Goal: Find specific page/section: Find specific page/section

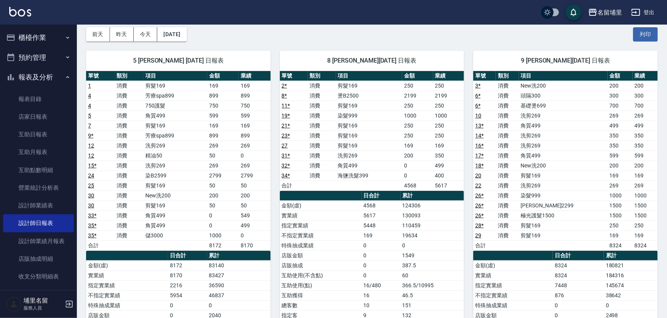
scroll to position [35, 0]
click at [28, 116] on link "店家日報表" at bounding box center [38, 117] width 71 height 18
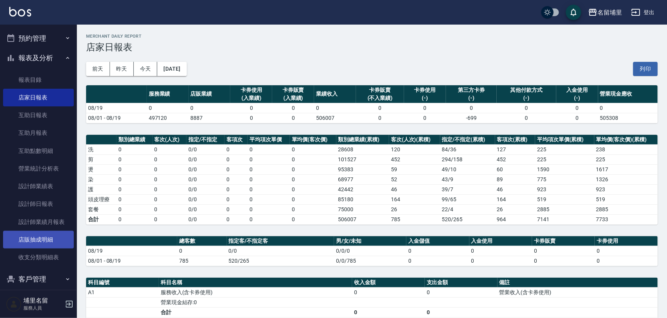
scroll to position [27, 0]
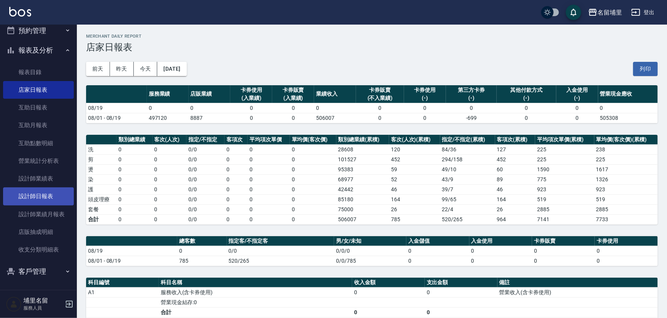
click at [58, 195] on link "設計師日報表" at bounding box center [38, 197] width 71 height 18
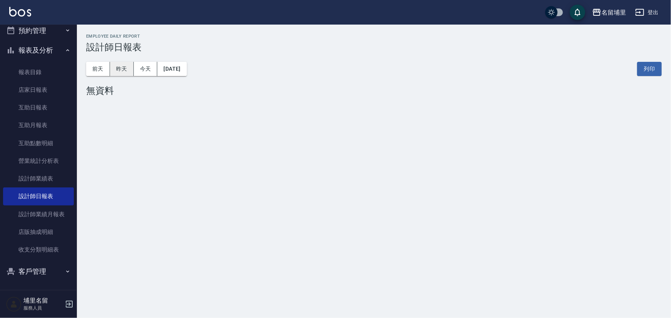
click at [128, 74] on button "昨天" at bounding box center [122, 69] width 24 height 14
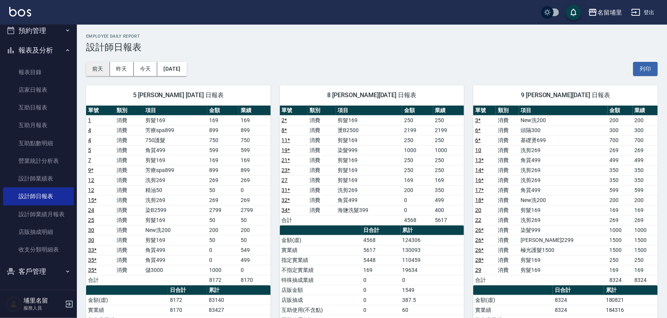
click at [100, 65] on button "前天" at bounding box center [98, 69] width 24 height 14
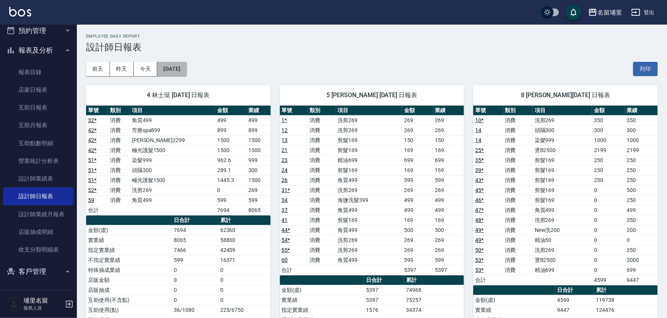
click at [174, 72] on button "[DATE]" at bounding box center [171, 69] width 29 height 14
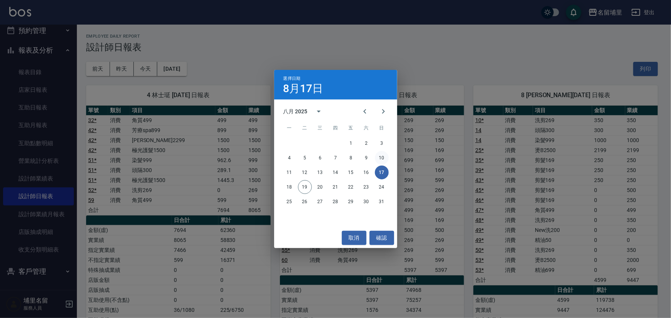
click at [379, 158] on button "10" at bounding box center [382, 158] width 14 height 14
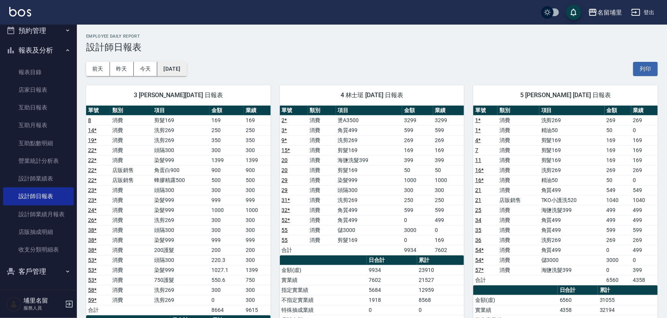
click at [170, 70] on button "[DATE]" at bounding box center [171, 69] width 29 height 14
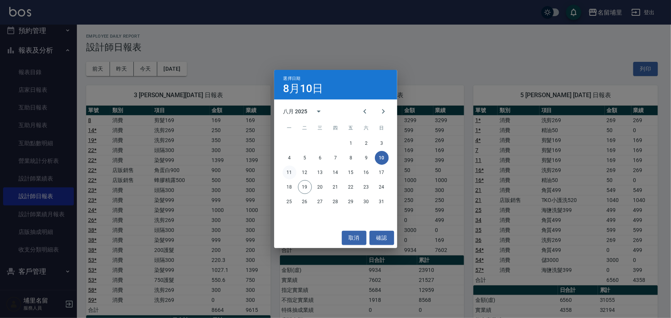
click at [292, 170] on button "11" at bounding box center [289, 173] width 14 height 14
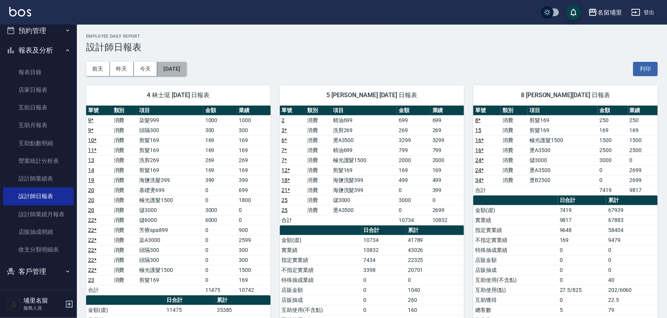
click at [186, 65] on button "[DATE]" at bounding box center [171, 69] width 29 height 14
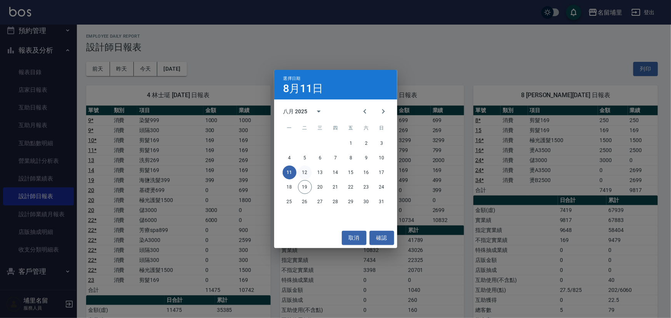
click at [305, 175] on button "12" at bounding box center [305, 173] width 14 height 14
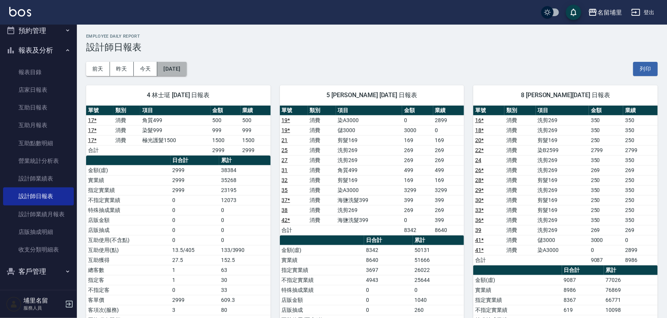
click at [183, 75] on button "[DATE]" at bounding box center [171, 69] width 29 height 14
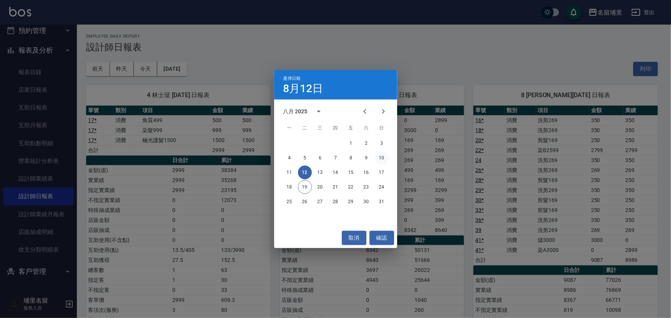
click at [381, 159] on button "10" at bounding box center [382, 158] width 14 height 14
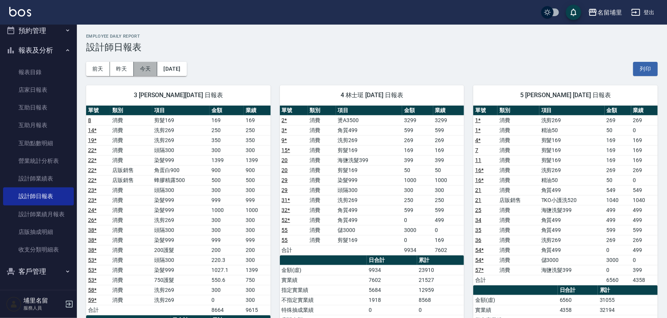
click at [142, 71] on button "今天" at bounding box center [146, 69] width 24 height 14
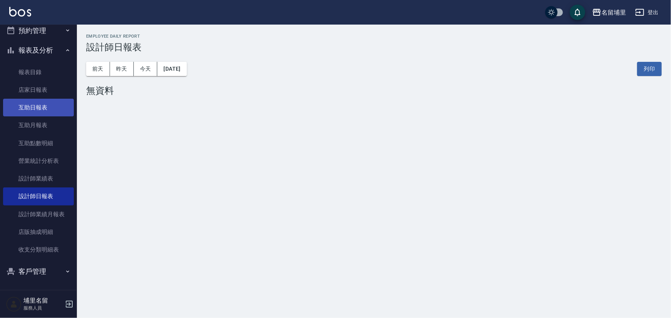
click at [22, 104] on link "互助日報表" at bounding box center [38, 108] width 71 height 18
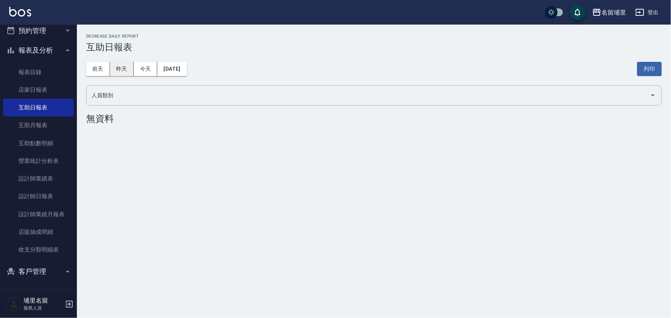
click at [114, 70] on button "昨天" at bounding box center [122, 69] width 24 height 14
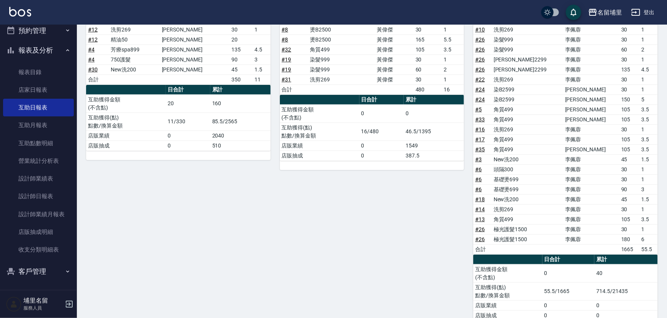
scroll to position [78, 0]
